Goal: Check status: Check status

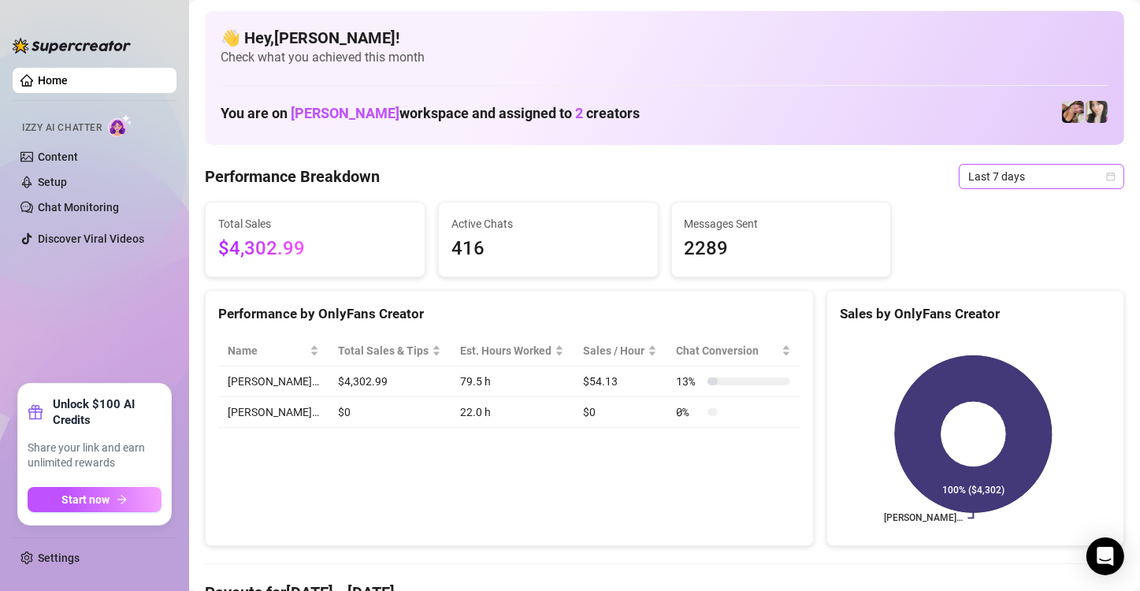
click at [1106, 178] on icon "calendar" at bounding box center [1110, 176] width 9 height 9
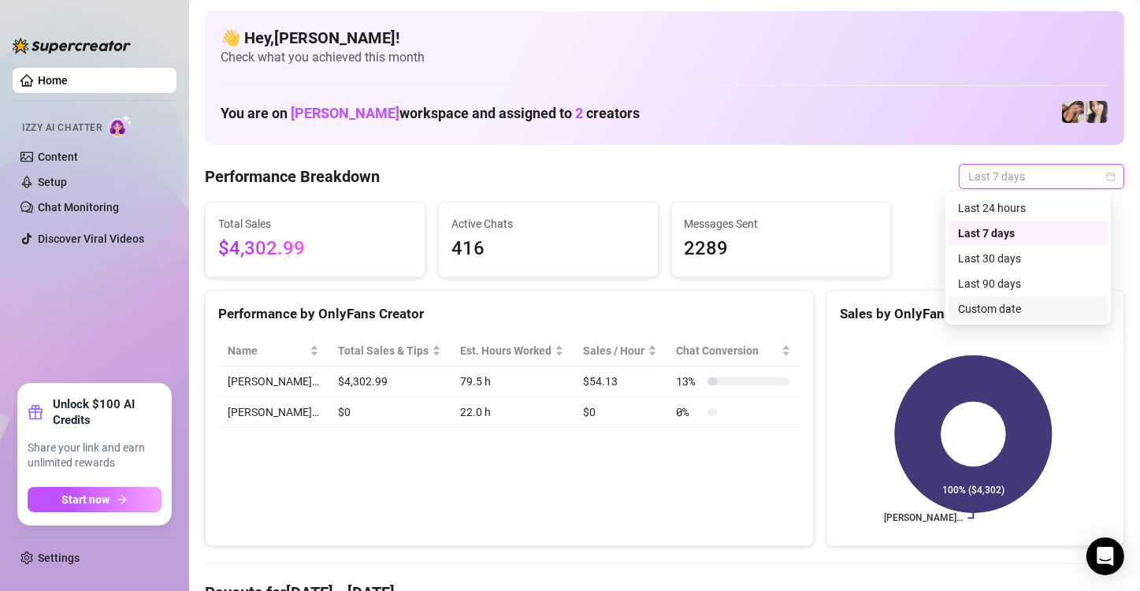
click at [1014, 305] on div "Custom date" at bounding box center [1028, 308] width 140 height 17
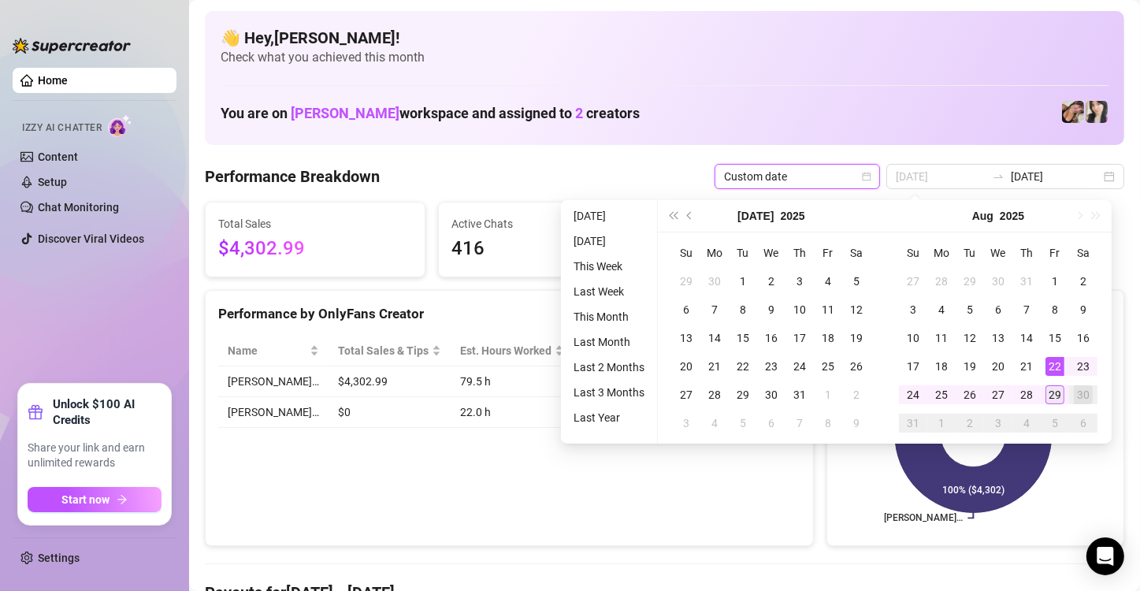
type input "[DATE]"
click at [1057, 393] on div "29" at bounding box center [1055, 394] width 19 height 19
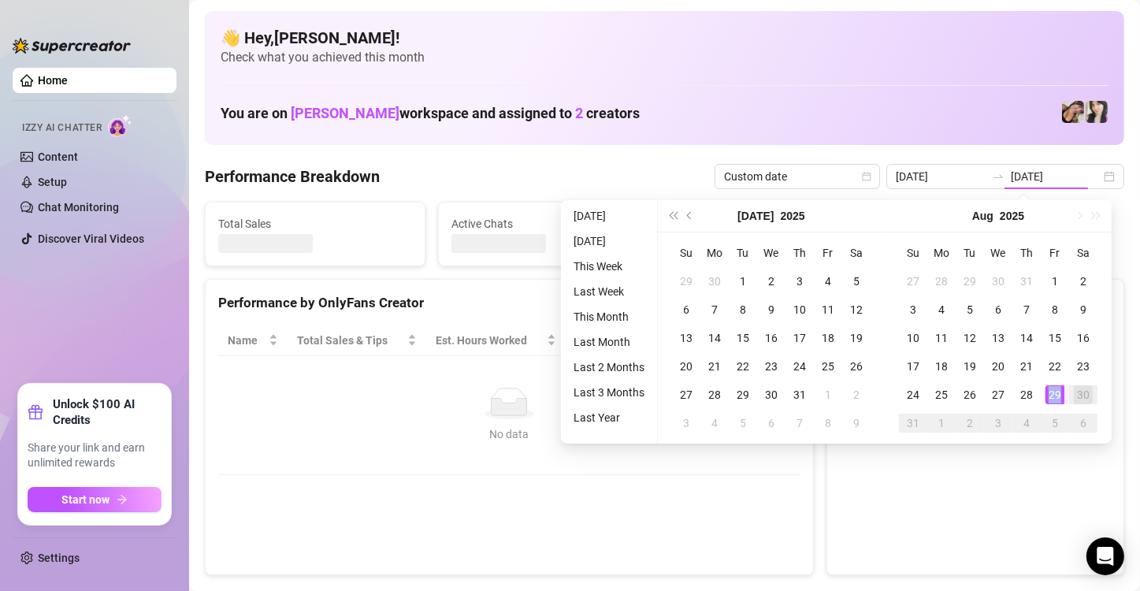
type input "[DATE]"
